Goal: Information Seeking & Learning: Learn about a topic

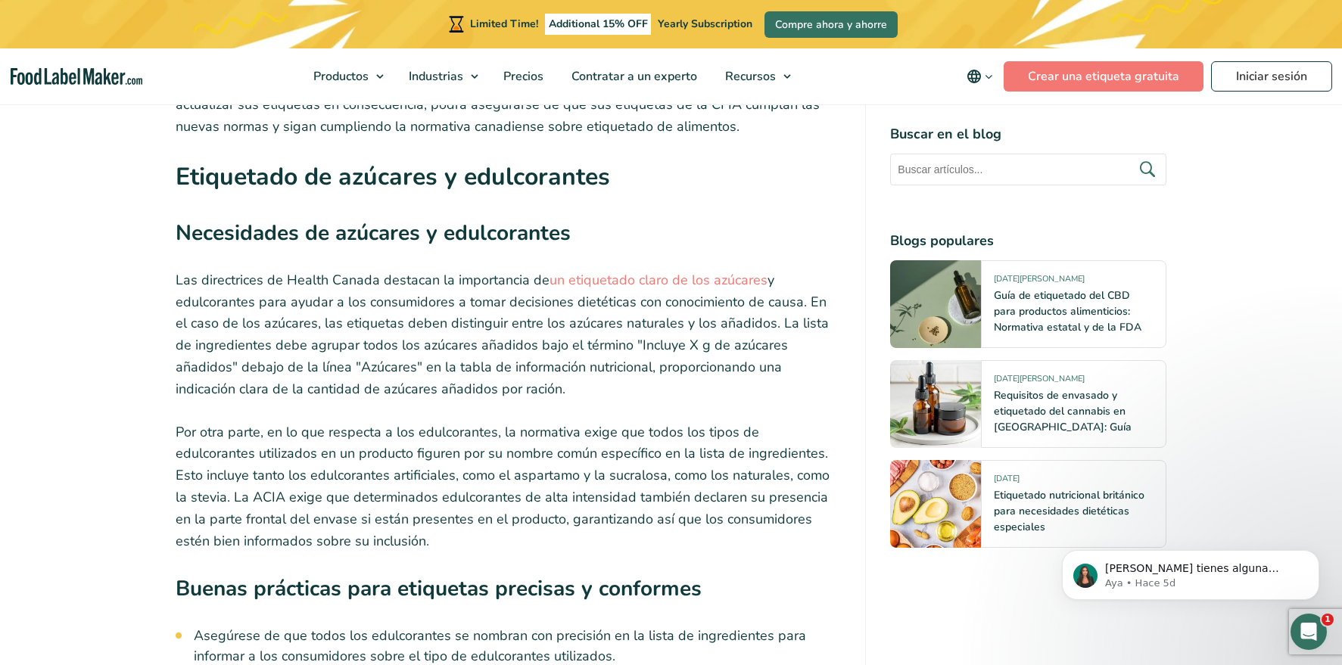
scroll to position [4317, 0]
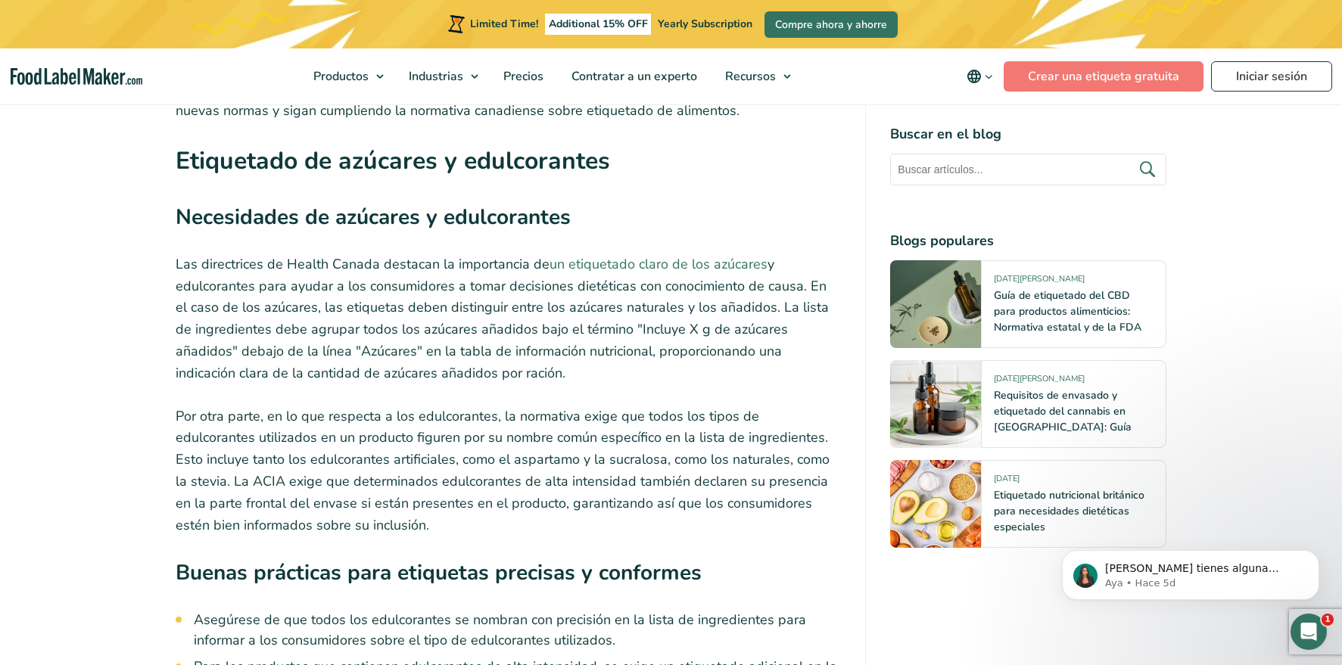
click at [678, 255] on link "un etiquetado claro de los azúcares" at bounding box center [659, 264] width 218 height 18
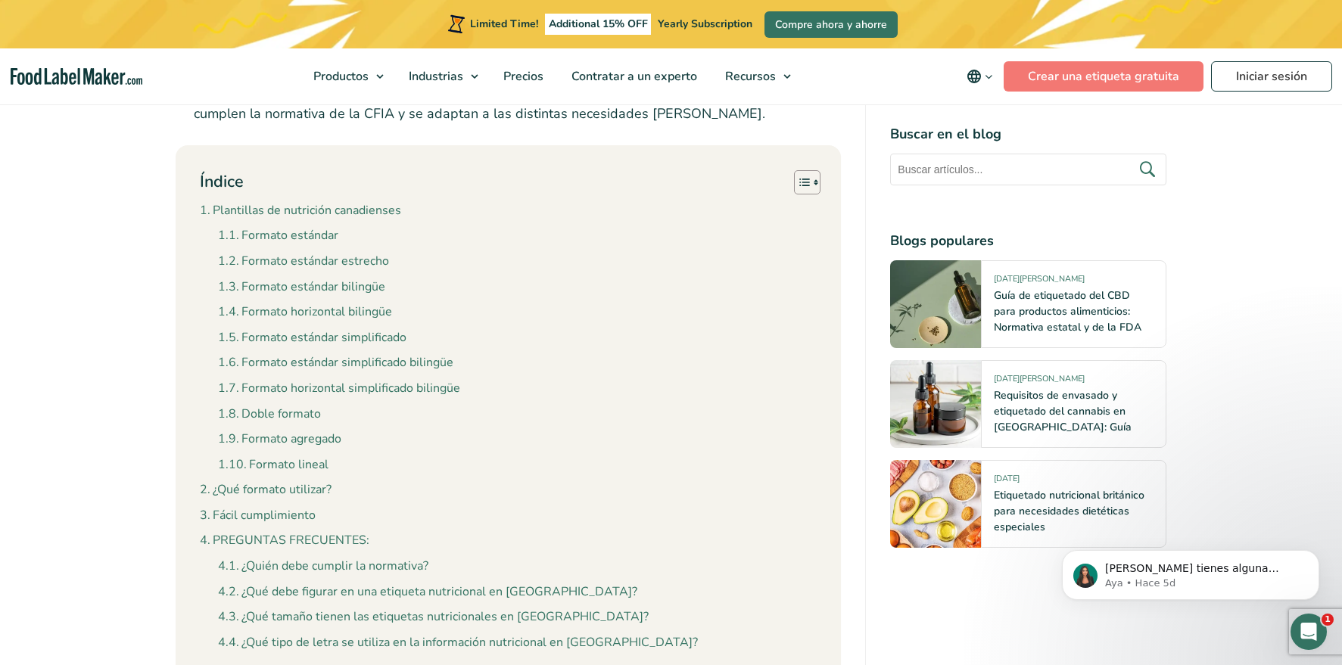
scroll to position [1360, 0]
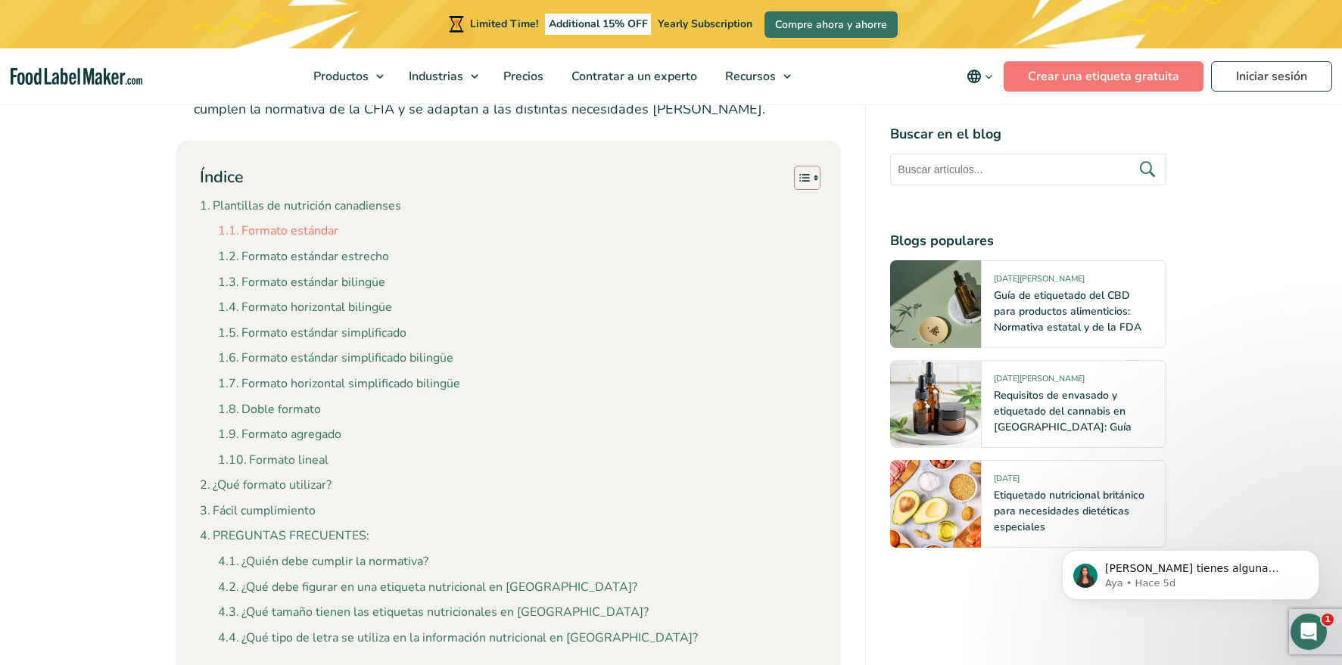
click at [303, 232] on link "Formato estándar" at bounding box center [278, 232] width 120 height 20
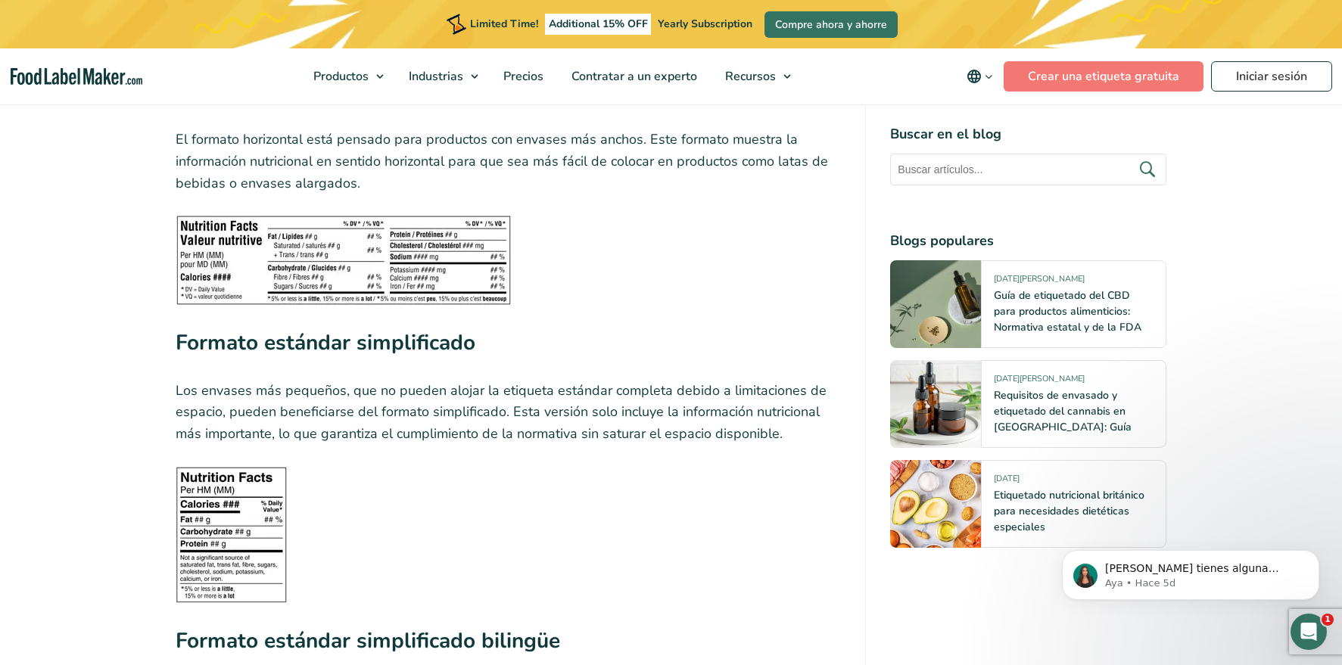
scroll to position [3311, 0]
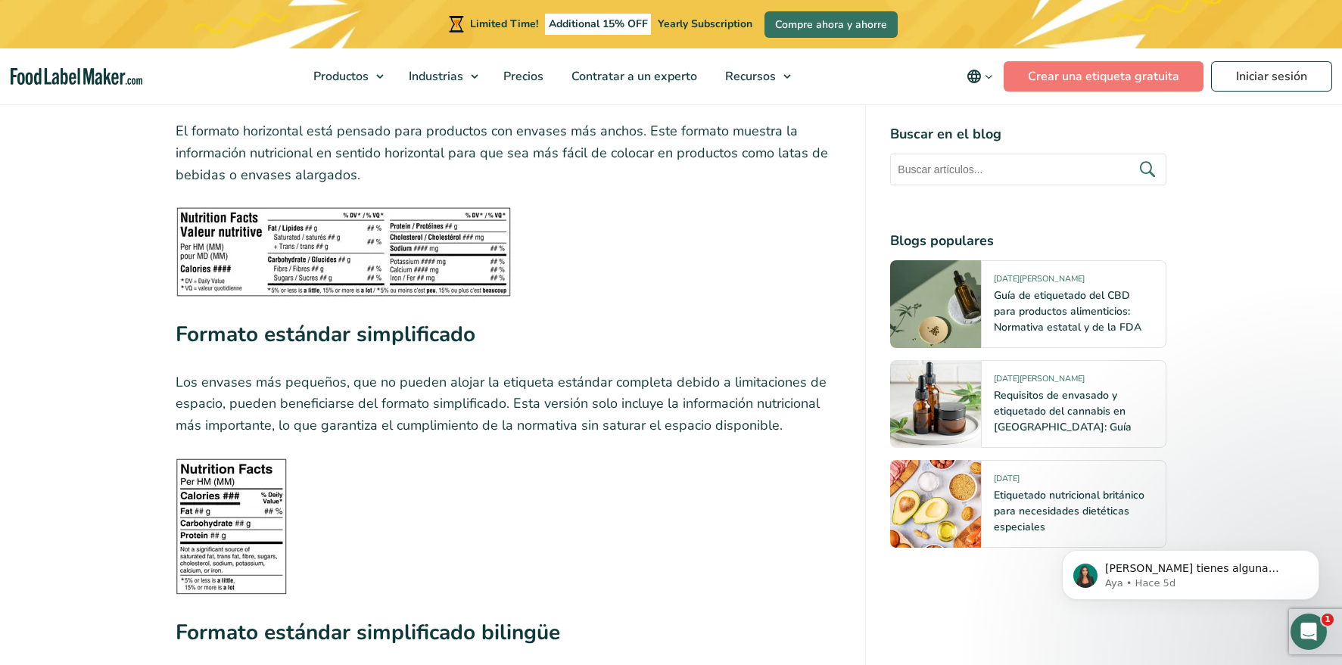
click at [265, 501] on img at bounding box center [232, 527] width 112 height 138
click at [449, 182] on p "El formato horizontal está pensado para productos con envases más anchos. Este …" at bounding box center [509, 152] width 666 height 65
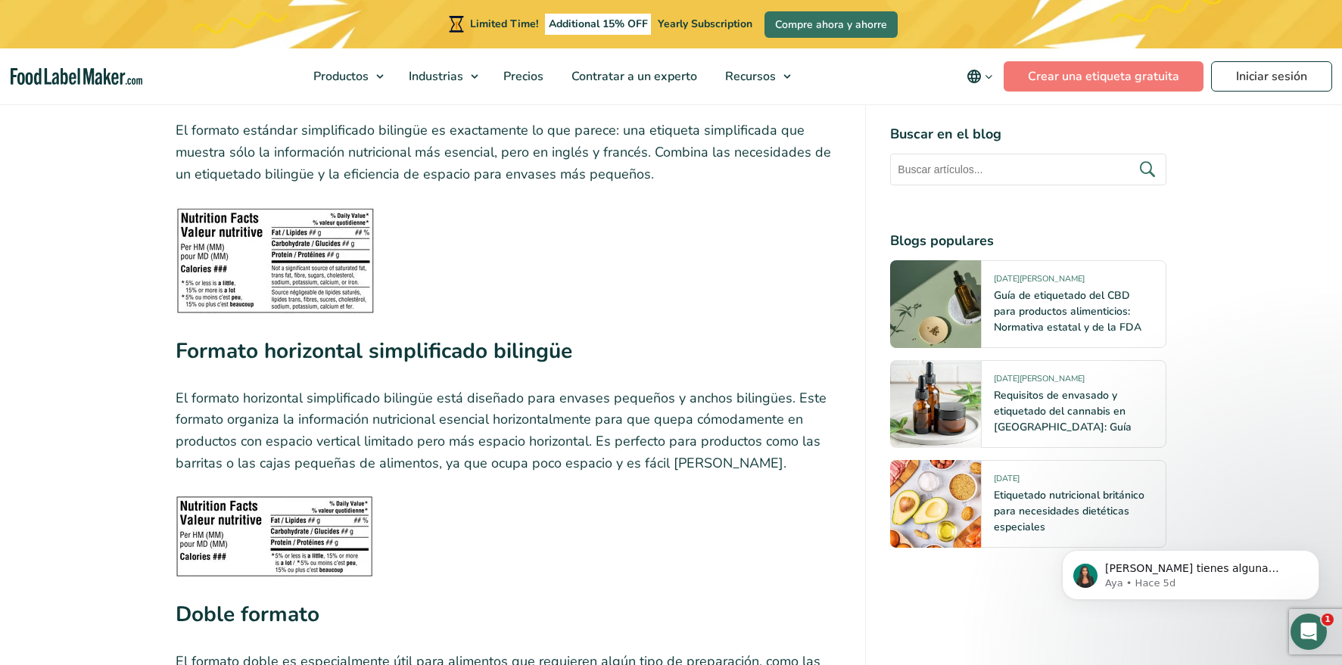
scroll to position [3857, 0]
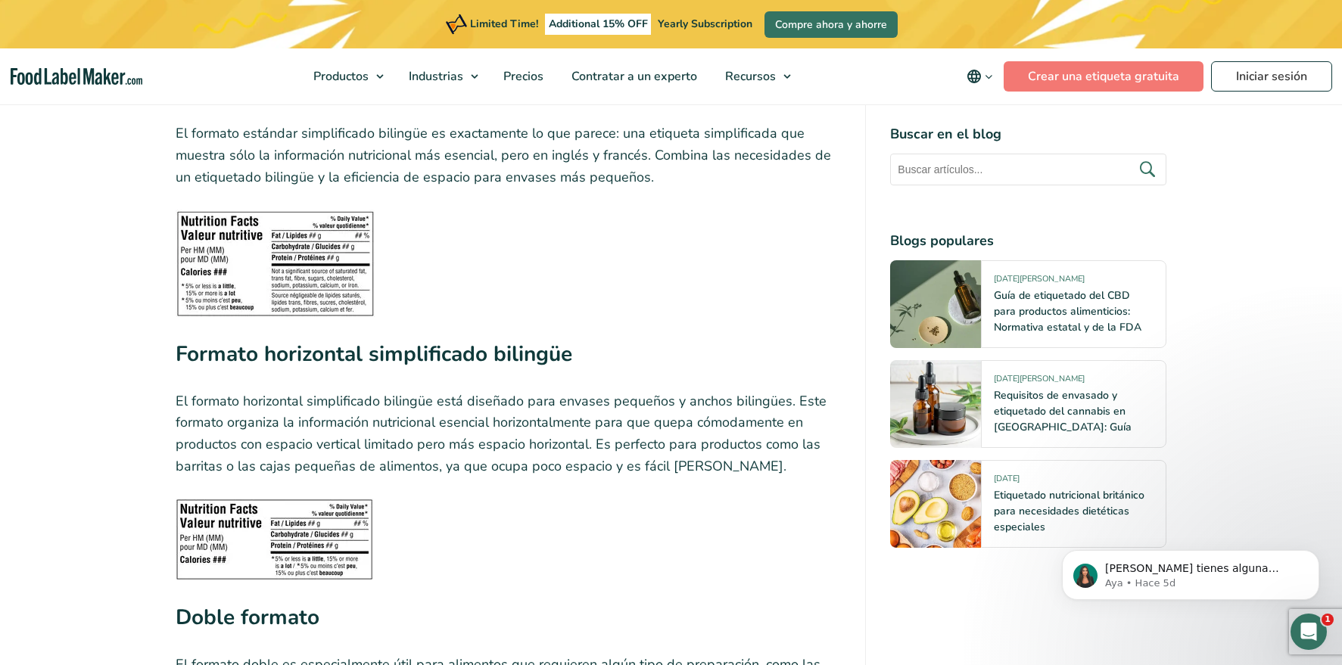
click at [309, 270] on img at bounding box center [275, 264] width 199 height 108
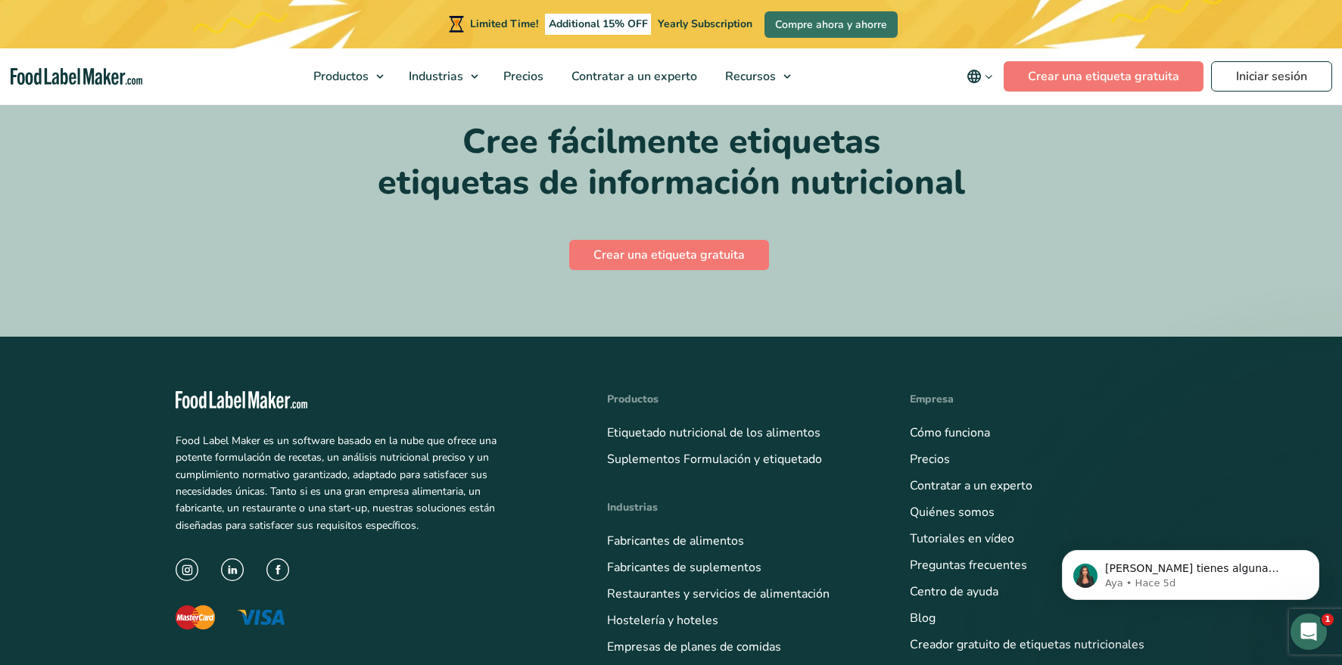
scroll to position [8478, 0]
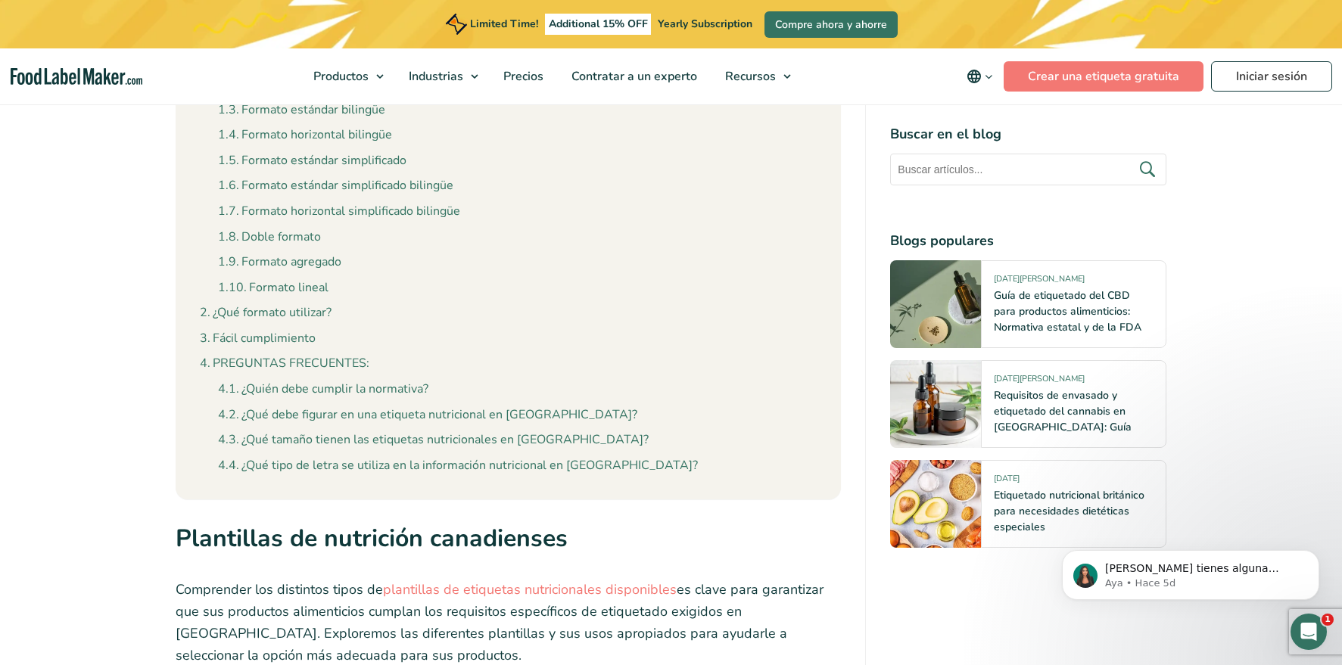
scroll to position [1539, 0]
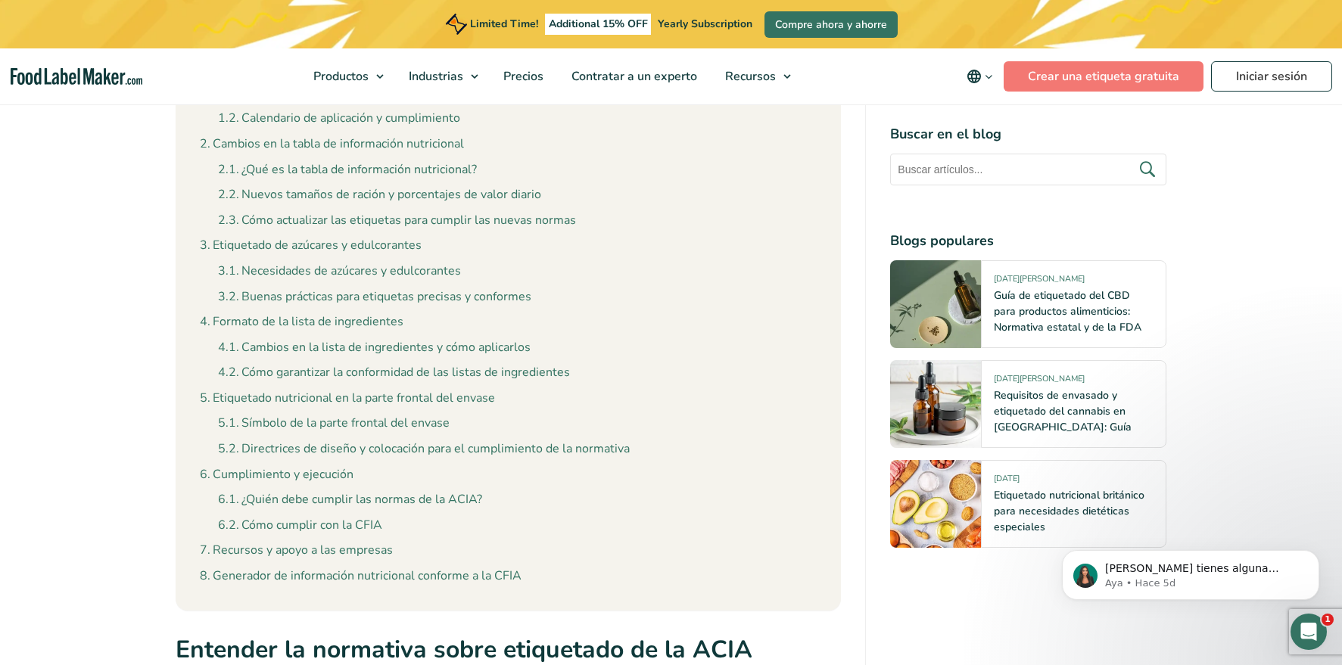
scroll to position [1509, 0]
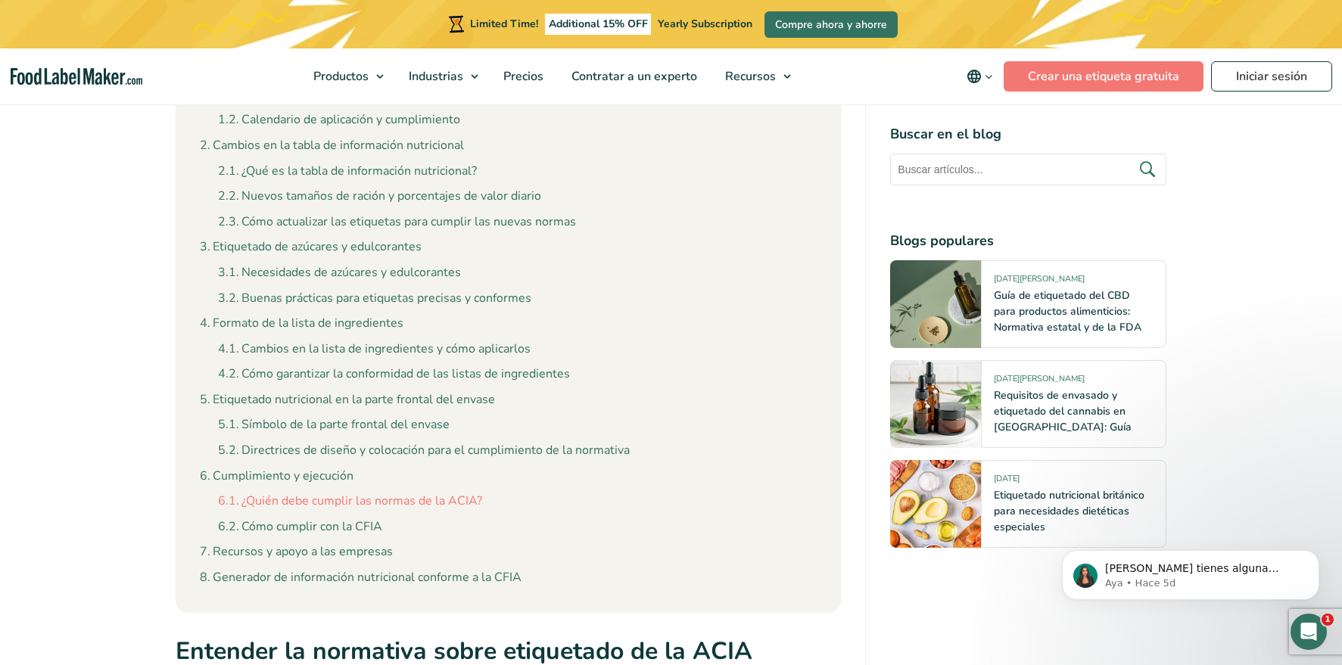
click at [336, 492] on link "¿Quién debe cumplir las normas de la ACIA?" at bounding box center [350, 502] width 264 height 20
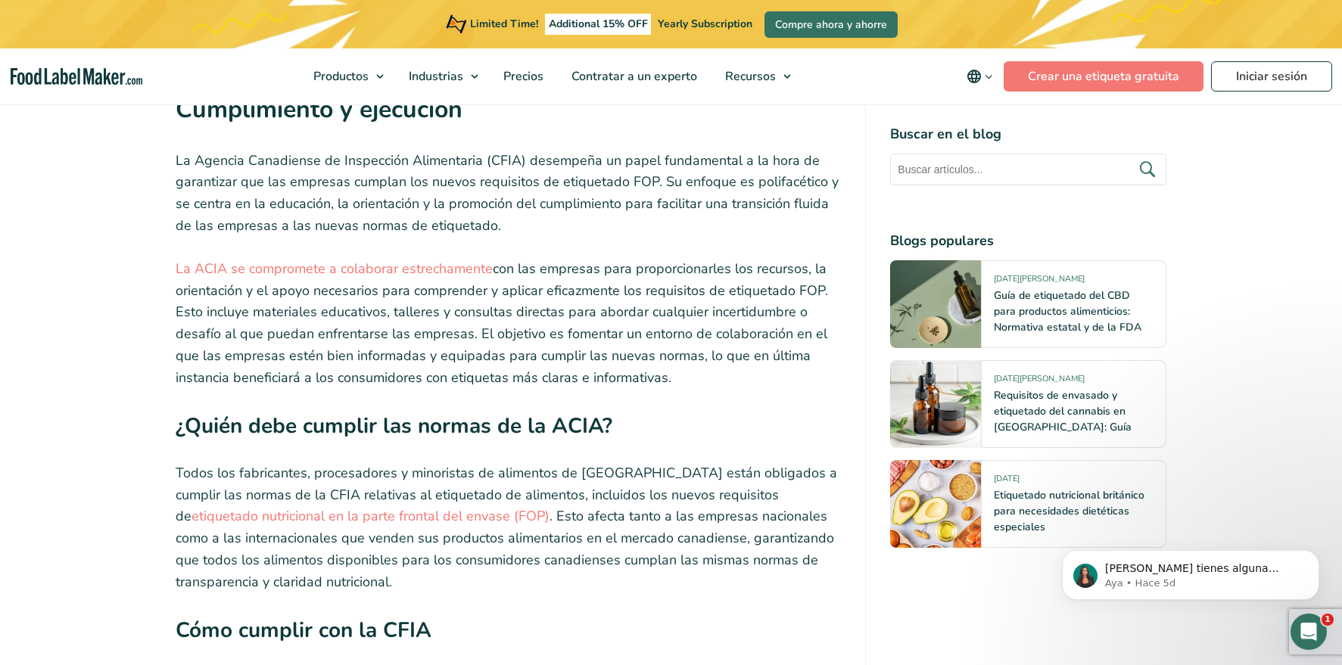
scroll to position [6454, 0]
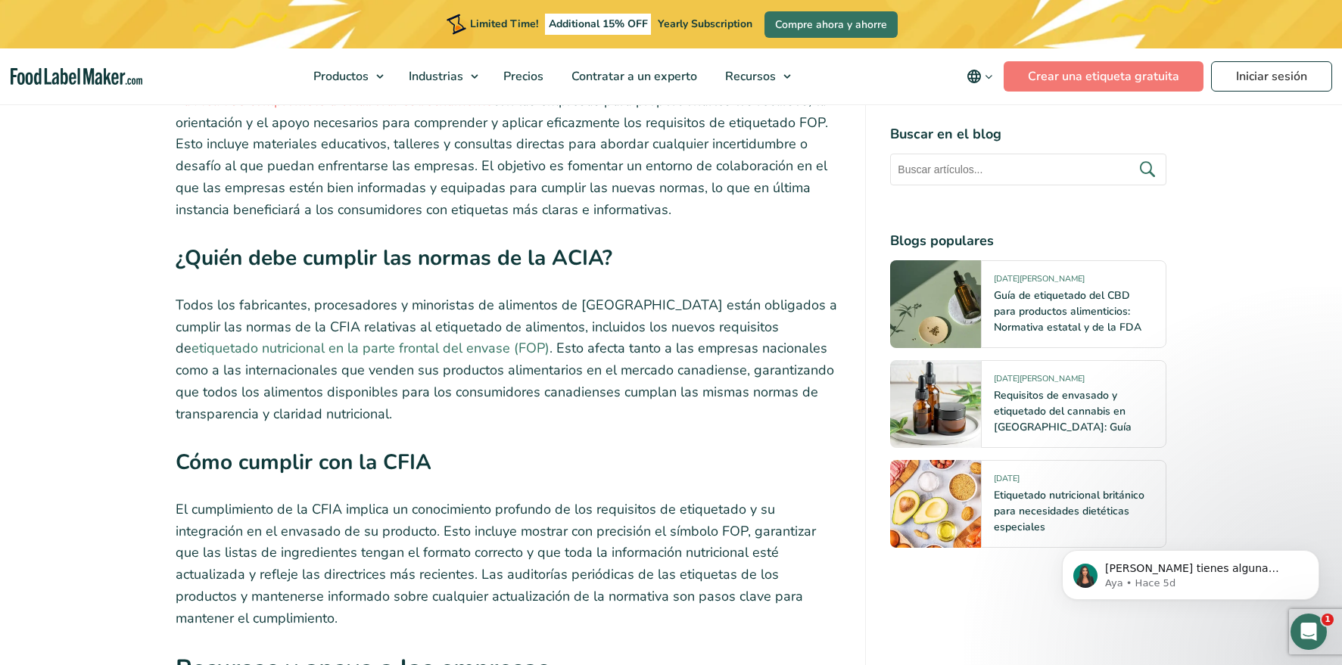
click at [349, 339] on link "etiquetado nutricional en la parte frontal del envase (FOP)" at bounding box center [371, 348] width 358 height 18
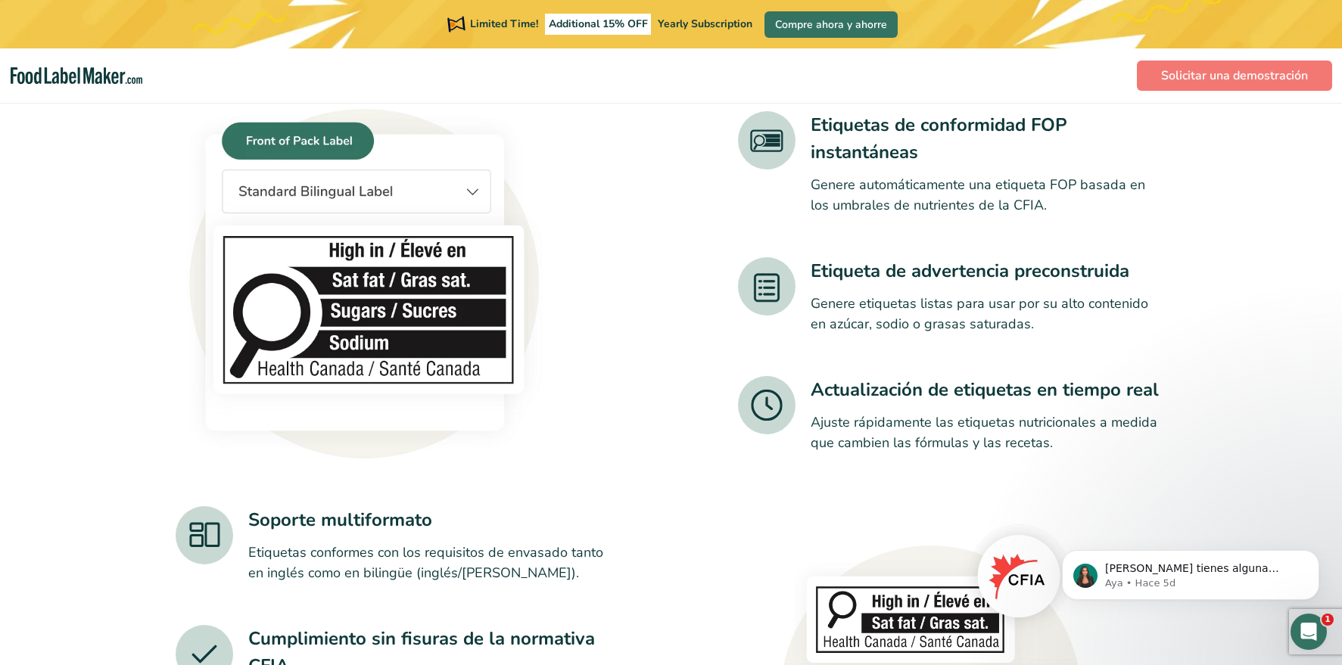
click at [428, 285] on img at bounding box center [365, 282] width 379 height 357
click at [427, 285] on img at bounding box center [365, 282] width 379 height 357
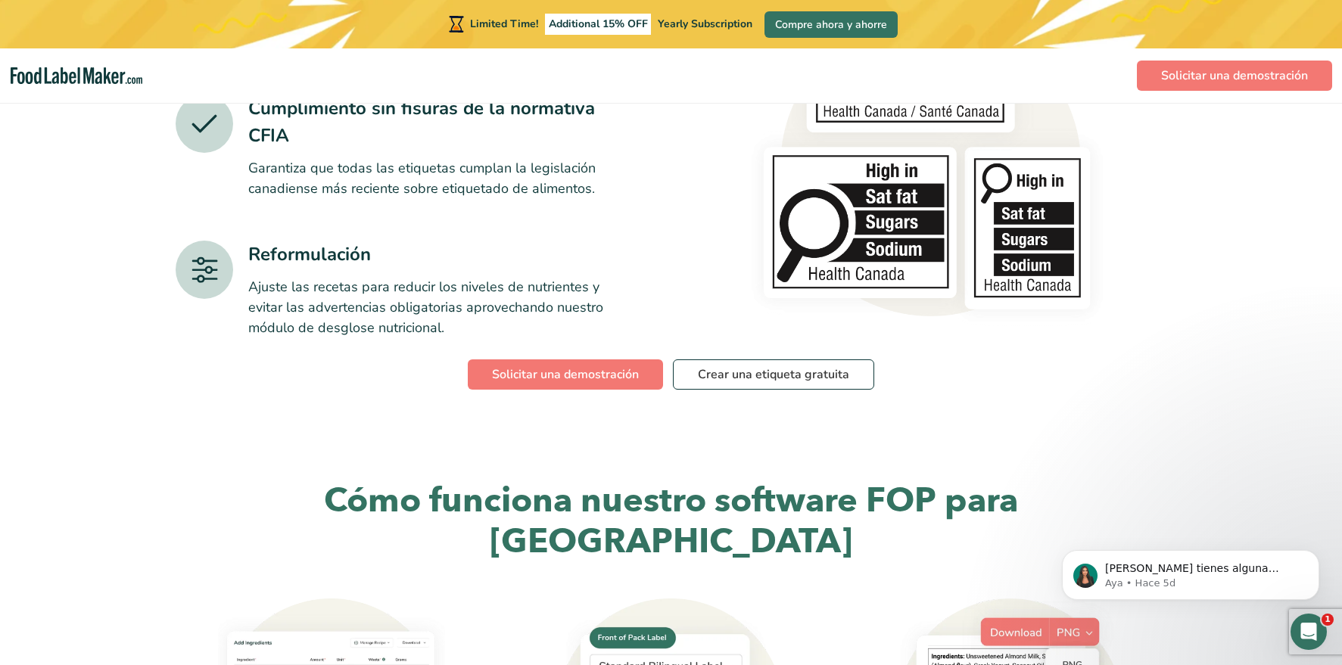
scroll to position [1672, 0]
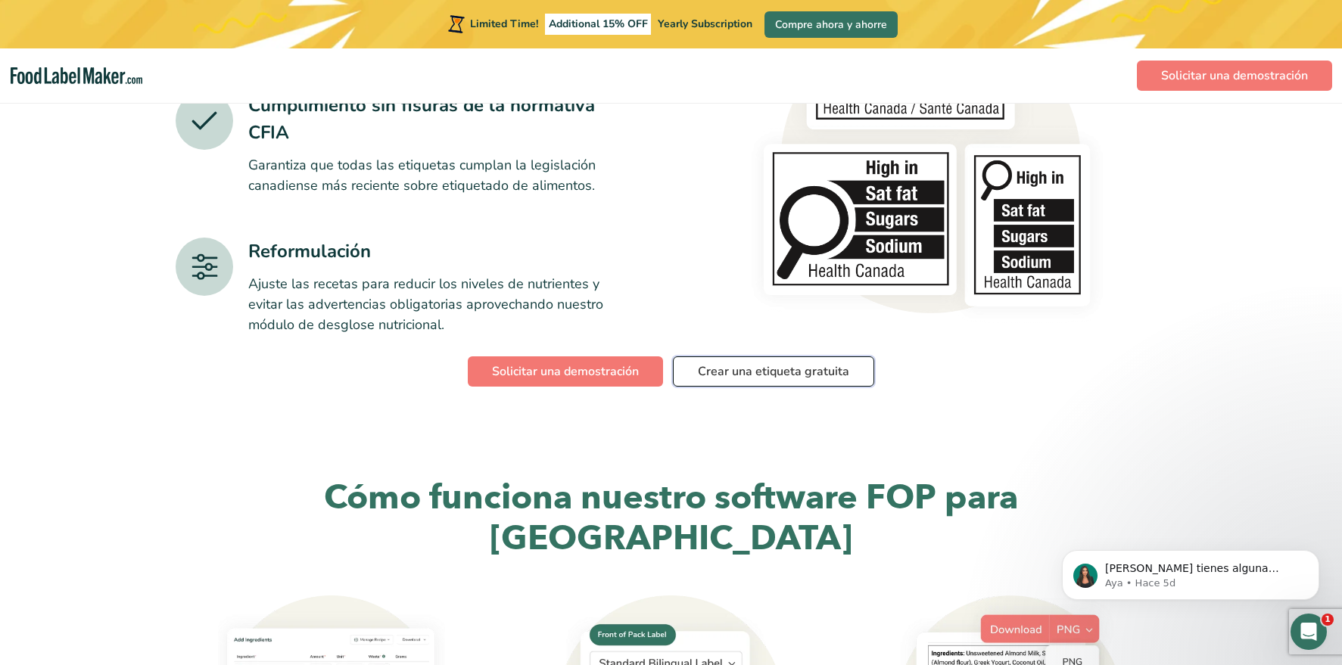
click at [749, 373] on link "Crear una etiqueta gratuita" at bounding box center [773, 372] width 201 height 30
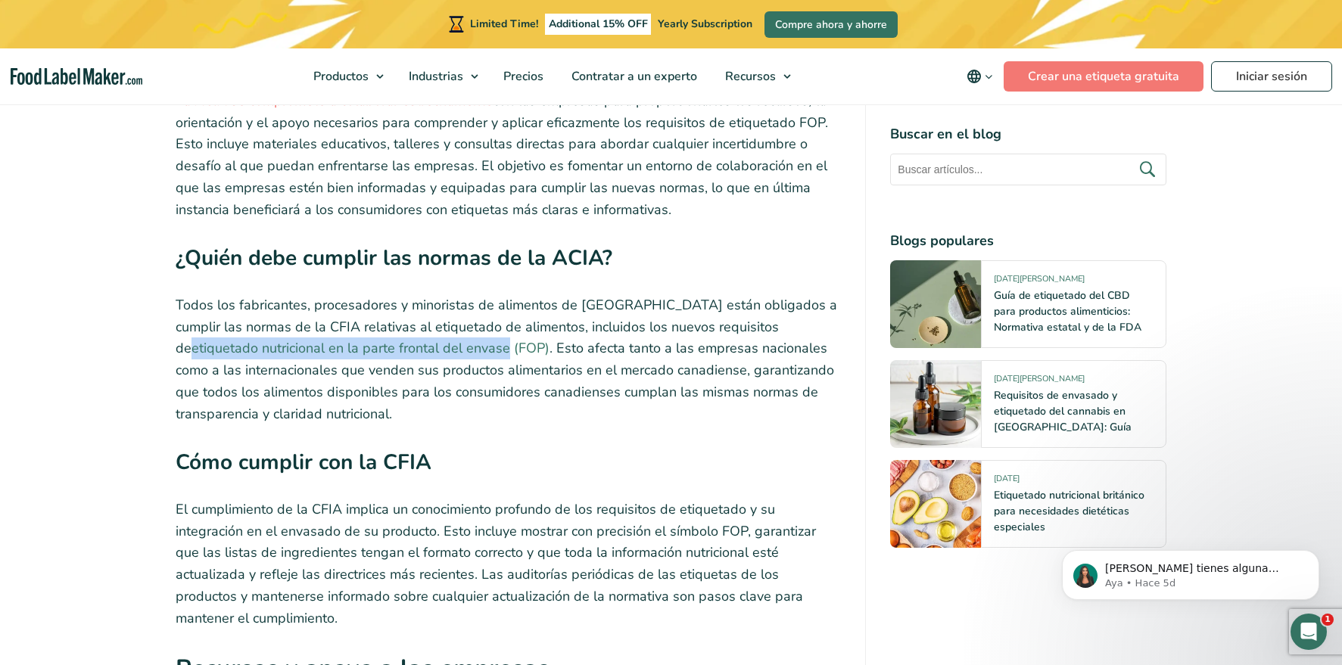
drag, startPoint x: 722, startPoint y: 248, endPoint x: 421, endPoint y: 266, distance: 301.8
click at [421, 294] on p "Todos los fabricantes, procesadores y minoristas de alimentos de [GEOGRAPHIC_DA…" at bounding box center [509, 359] width 666 height 131
copy link "etiquetado nutricional en la parte frontal del envase"
